Goal: Transaction & Acquisition: Purchase product/service

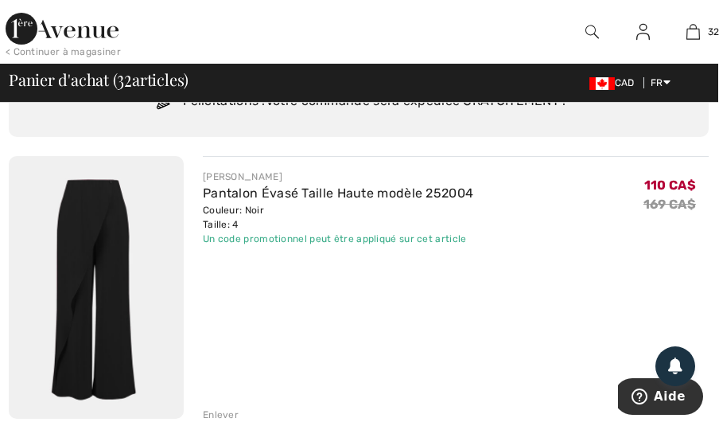
scroll to position [104, 1]
click at [253, 185] on link "Pantalon Évasé Taille Haute modèle 252004" at bounding box center [338, 192] width 271 height 15
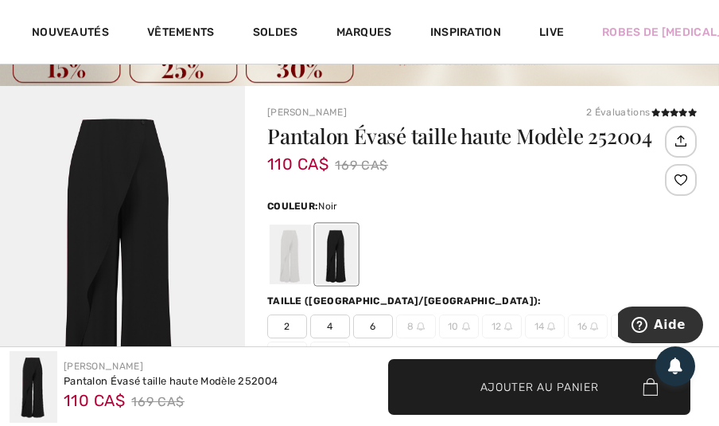
scroll to position [75, 0]
click at [290, 253] on div at bounding box center [290, 254] width 41 height 60
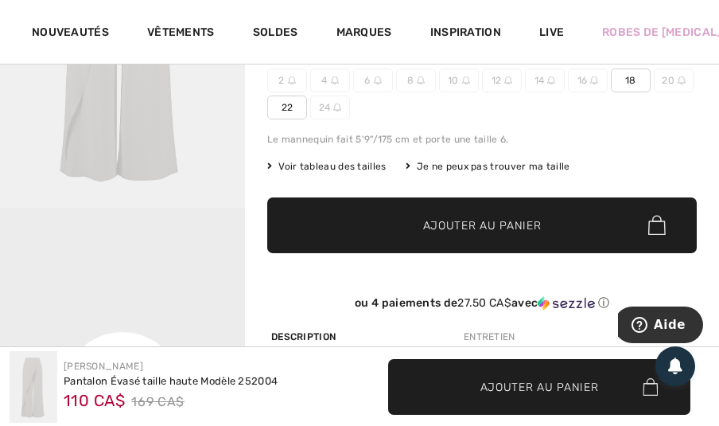
scroll to position [314, 0]
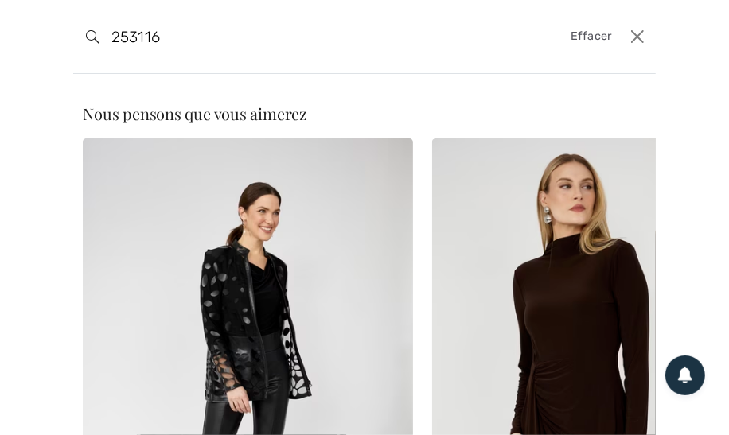
type input "253116"
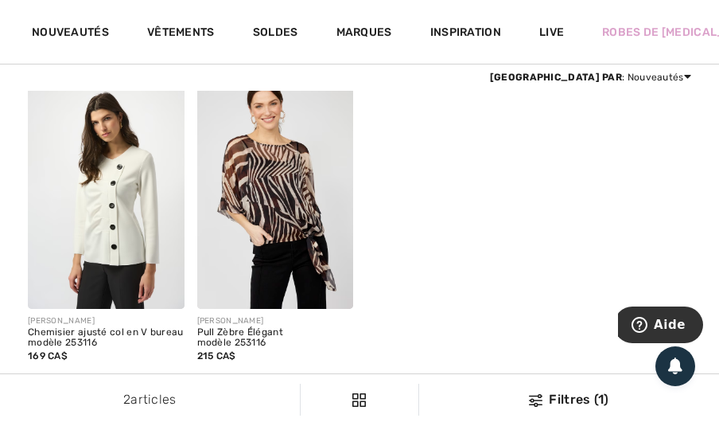
scroll to position [154, 0]
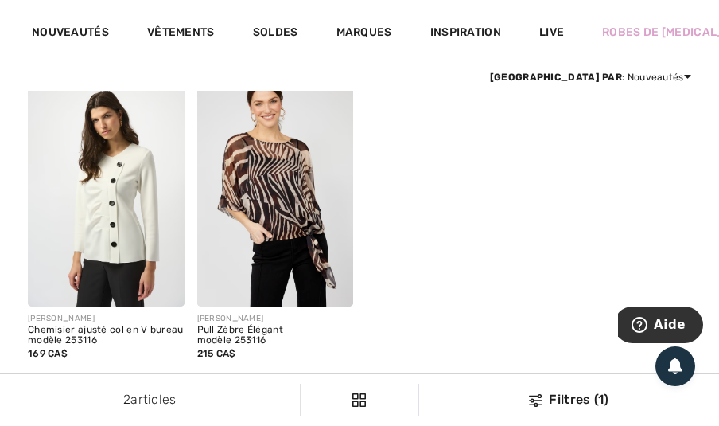
click at [166, 237] on img at bounding box center [106, 189] width 157 height 235
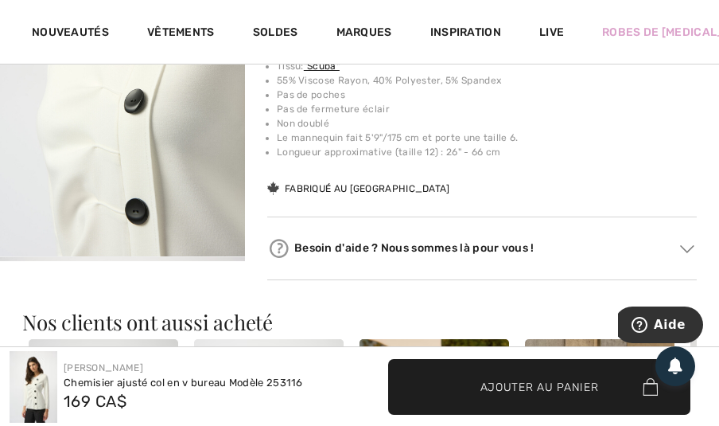
scroll to position [1210, 0]
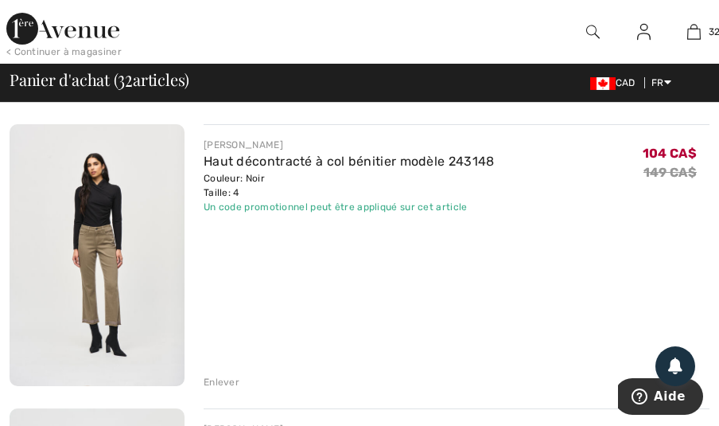
scroll to position [2983, 0]
click at [244, 167] on link "Haut décontracté à col bénitier modèle 243148" at bounding box center [349, 161] width 291 height 15
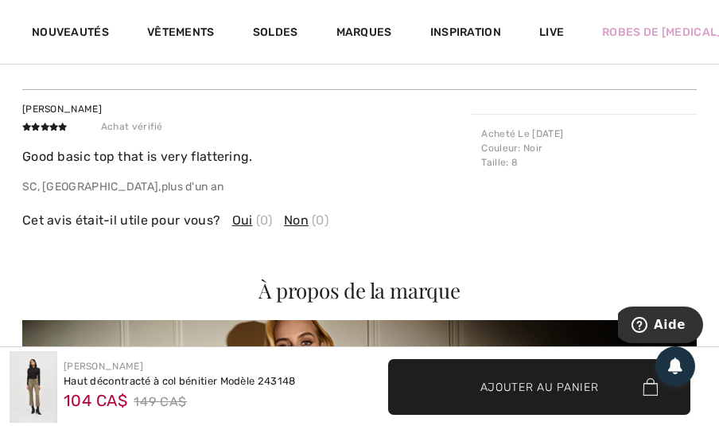
scroll to position [1908, 0]
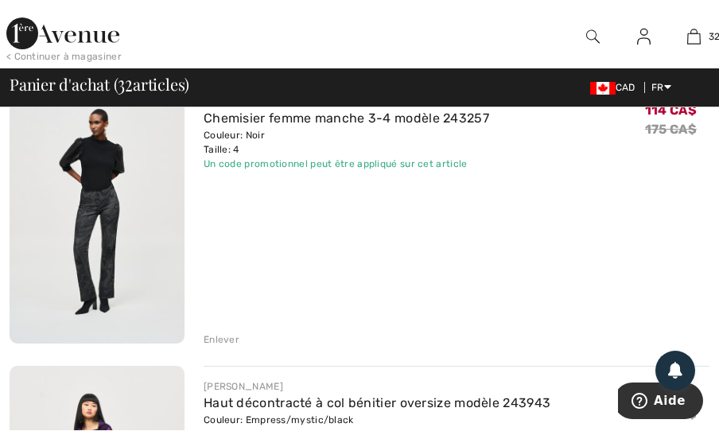
scroll to position [3299, 0]
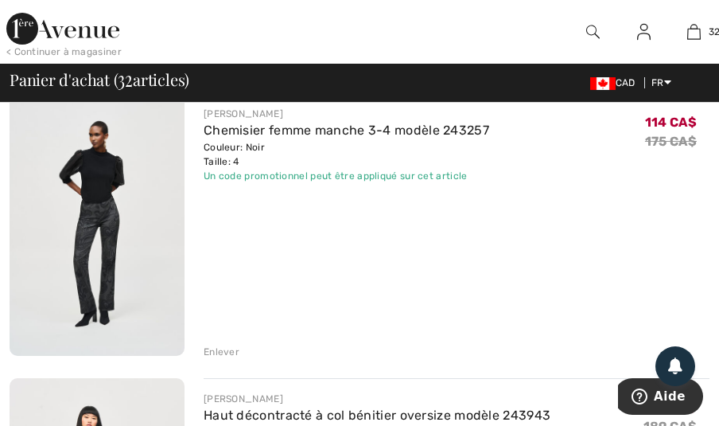
click at [226, 353] on div "Enlever" at bounding box center [222, 352] width 36 height 14
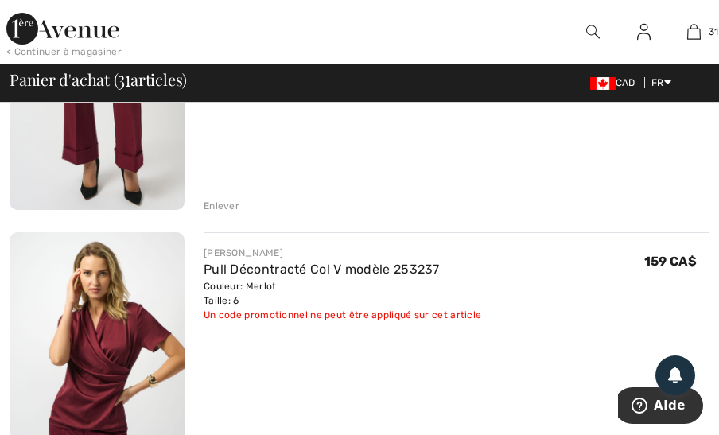
scroll to position [4015, 0]
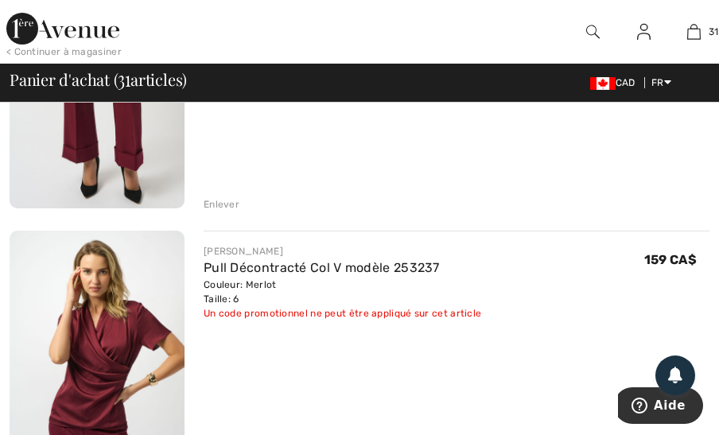
click at [265, 272] on link "Pull Décontracté Col V modèle 253237" at bounding box center [322, 267] width 236 height 15
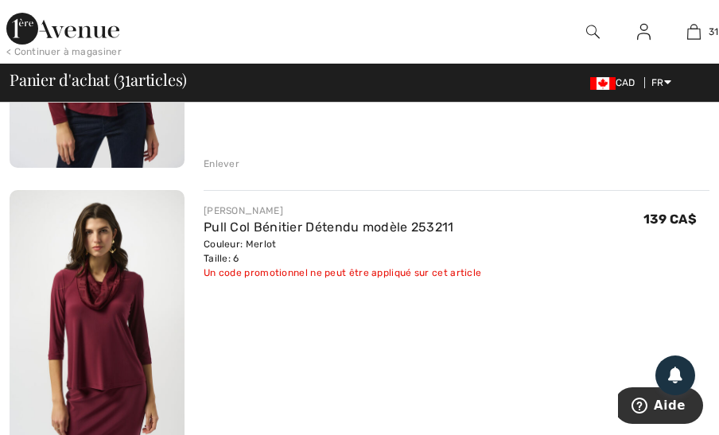
scroll to position [4624, 0]
click at [147, 282] on img at bounding box center [97, 321] width 175 height 263
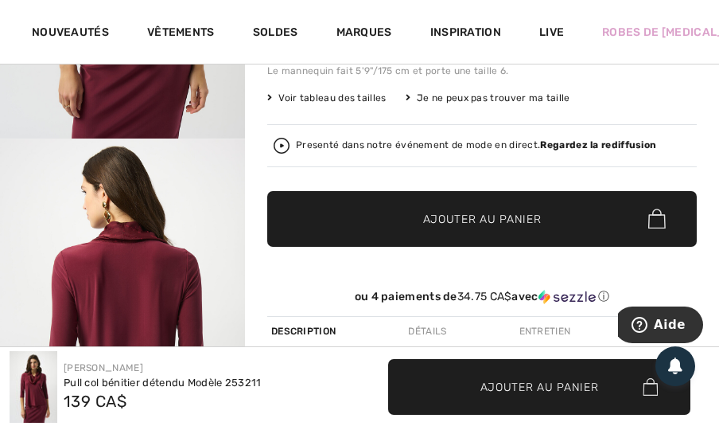
scroll to position [391, 0]
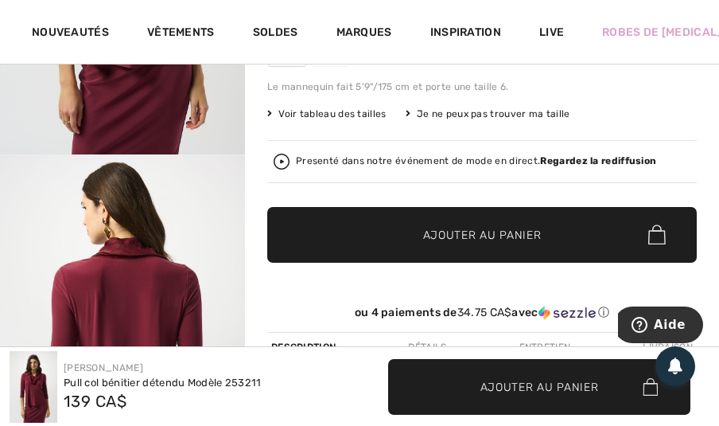
click at [335, 157] on div "Presenté dans notre événement de mode en direct. Regardez la rediffusion" at bounding box center [476, 161] width 360 height 10
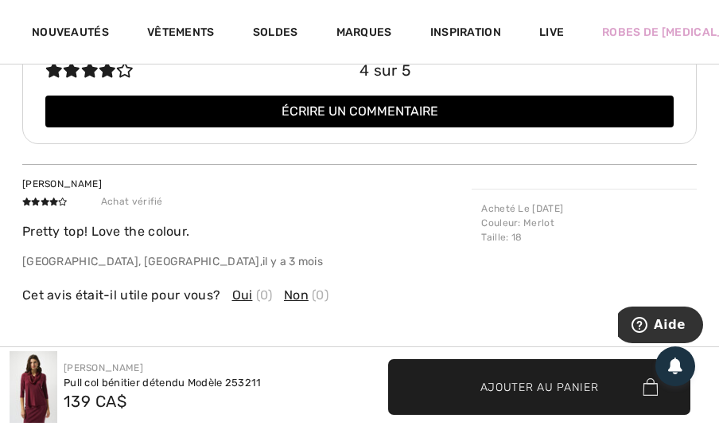
scroll to position [1323, 0]
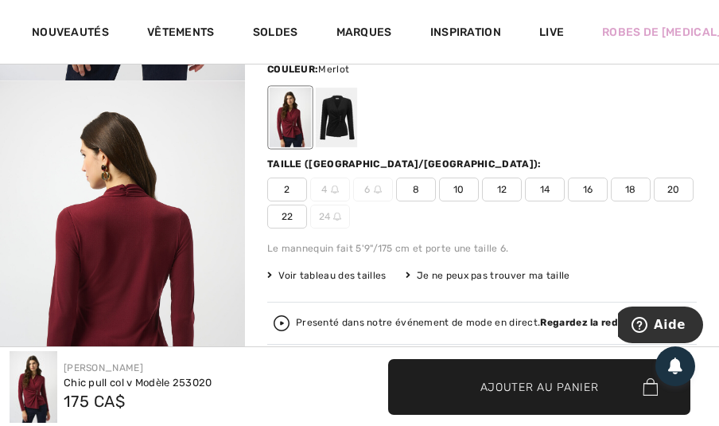
click at [334, 327] on div "Presenté dans notre événement de mode en direct. Regardez la rediffusion" at bounding box center [482, 323] width 417 height 16
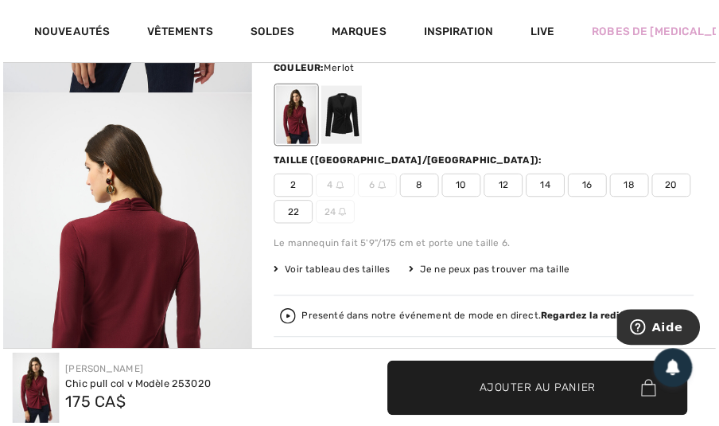
scroll to position [220, 0]
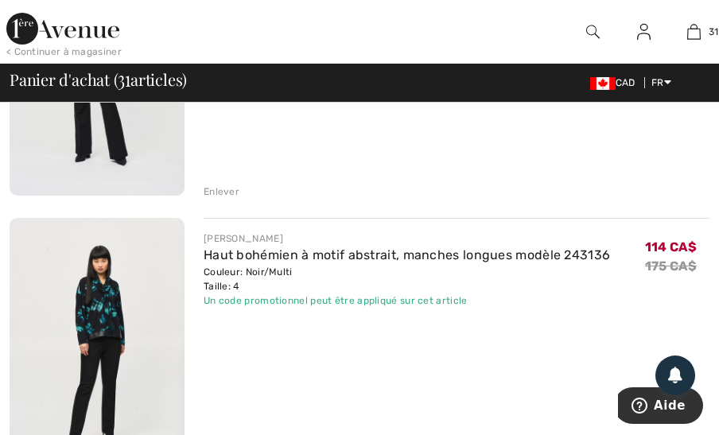
scroll to position [3460, 0]
